Goal: Navigation & Orientation: Understand site structure

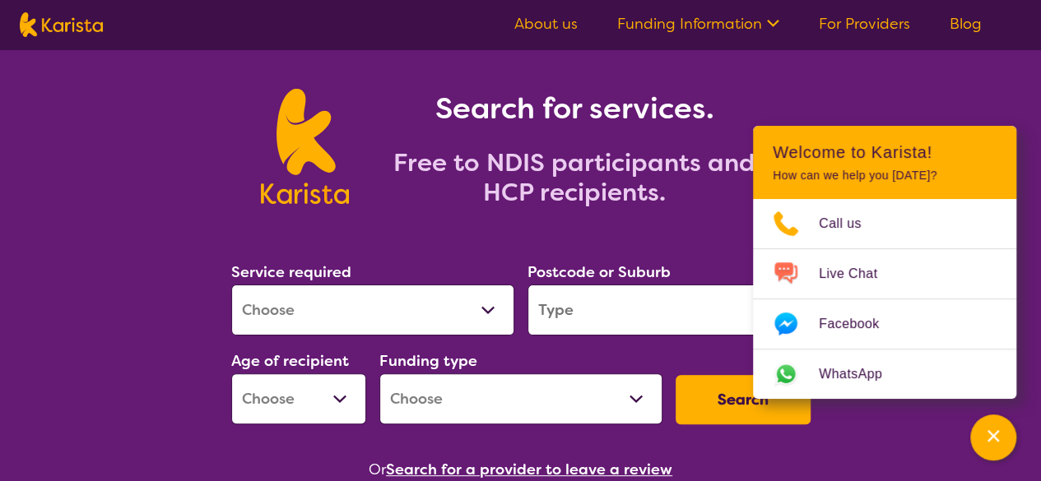
scroll to position [82, 0]
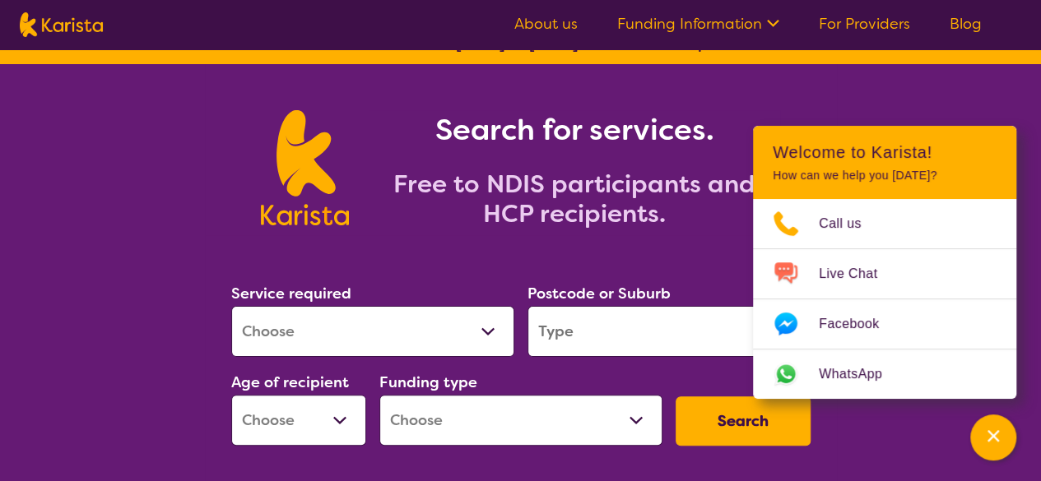
scroll to position [0, 0]
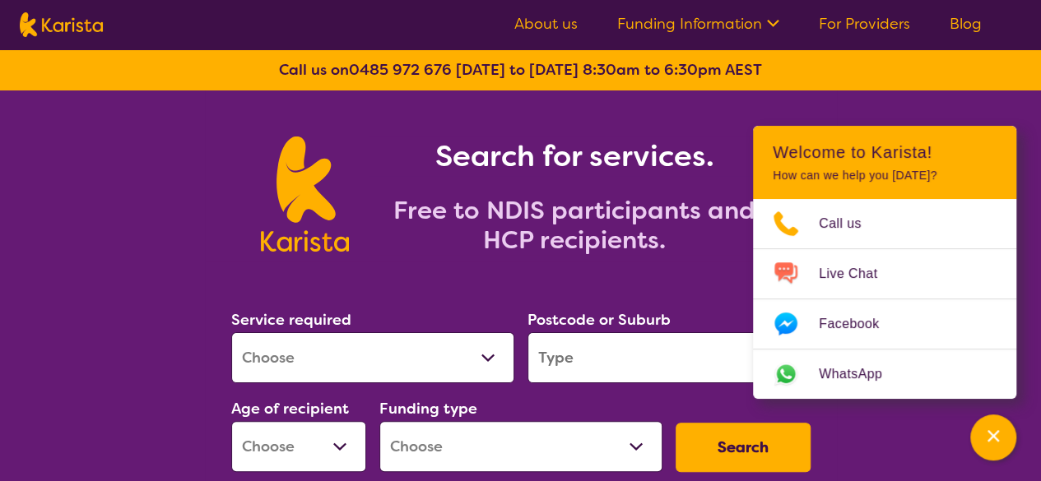
click at [435, 254] on h2 "Free to NDIS participants and HCP recipients." at bounding box center [575, 225] width 412 height 59
click at [540, 24] on link "About us" at bounding box center [545, 24] width 63 height 20
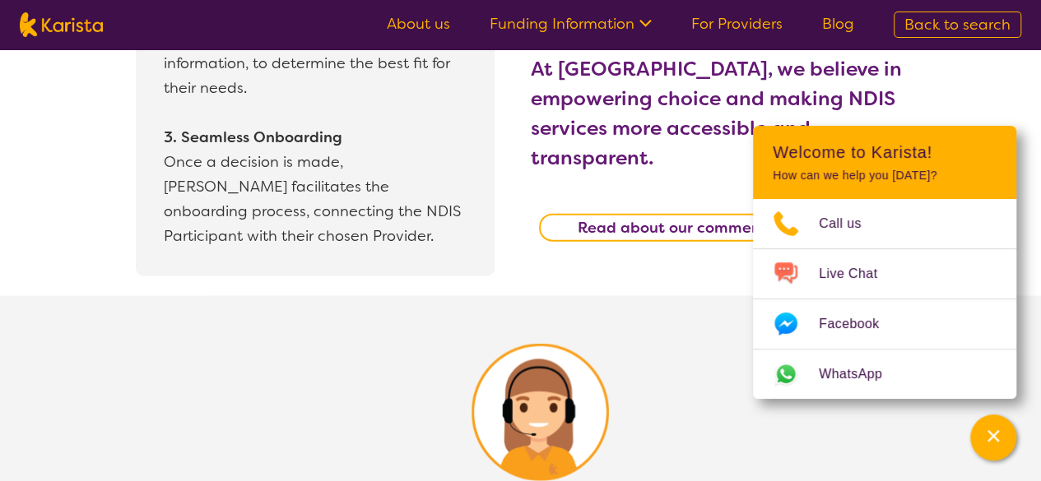
scroll to position [1811, 0]
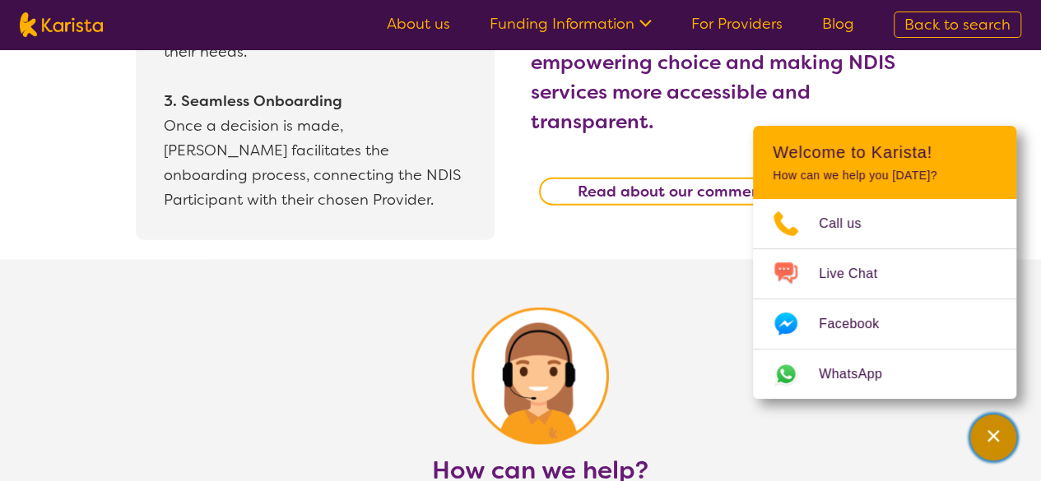
click at [993, 439] on icon "Channel Menu" at bounding box center [993, 436] width 16 height 16
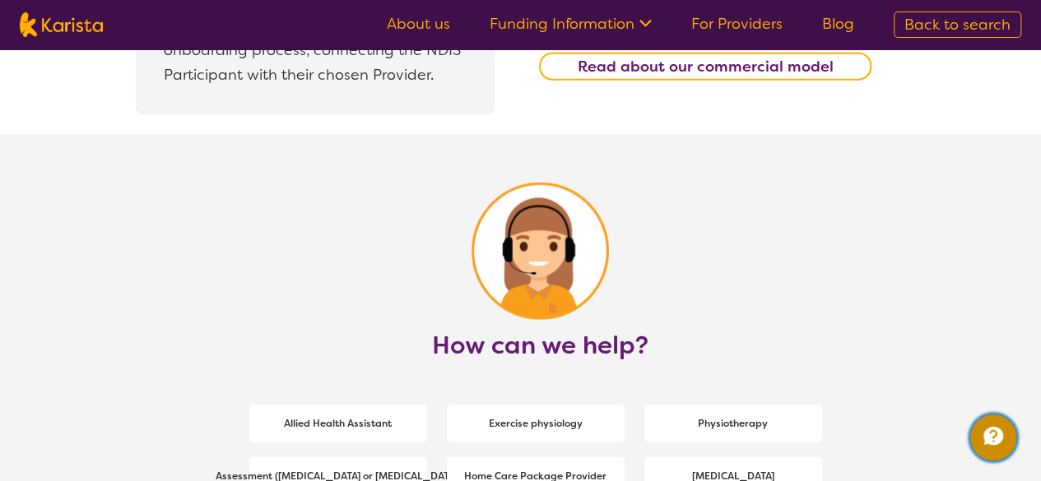
scroll to position [1893, 0]
